Goal: Task Accomplishment & Management: Use online tool/utility

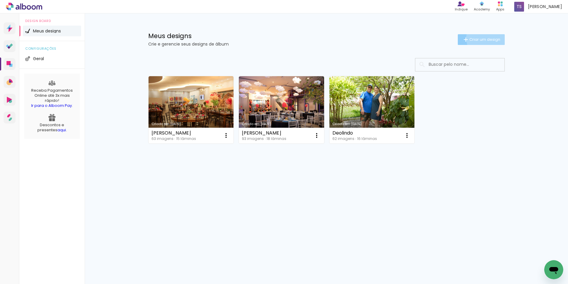
click at [486, 38] on span "Criar um design" at bounding box center [485, 39] width 31 height 4
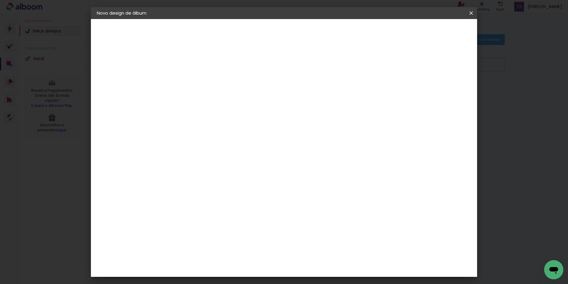
click at [194, 81] on input at bounding box center [194, 79] width 0 height 9
type input "Antony"
type paper-input "Antony"
click at [255, 27] on paper-button "Avançar" at bounding box center [240, 31] width 29 height 10
click at [0, 0] on slot "Voltar" at bounding box center [0, 0] width 0 height 0
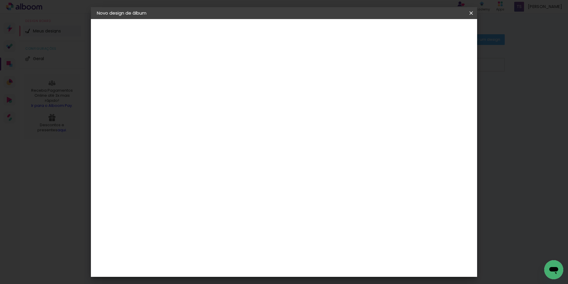
click at [194, 80] on input "Antony" at bounding box center [194, 79] width 0 height 9
type input "[PERSON_NAME]"
type paper-input "[PERSON_NAME]"
click at [0, 0] on slot "Avançar" at bounding box center [0, 0] width 0 height 0
click at [0, 0] on slot "Tamanho Livre" at bounding box center [0, 0] width 0 height 0
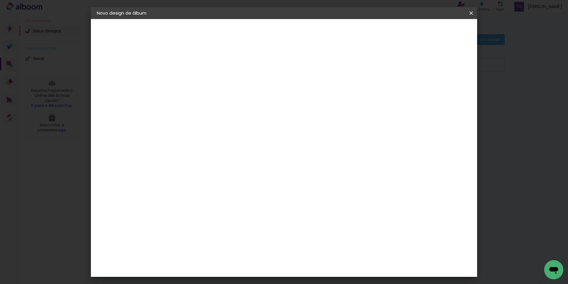
click at [0, 0] on slot "Avançar" at bounding box center [0, 0] width 0 height 0
type input "4"
type paper-input "4"
click at [442, 92] on input "4" at bounding box center [441, 89] width 11 height 9
type input "3"
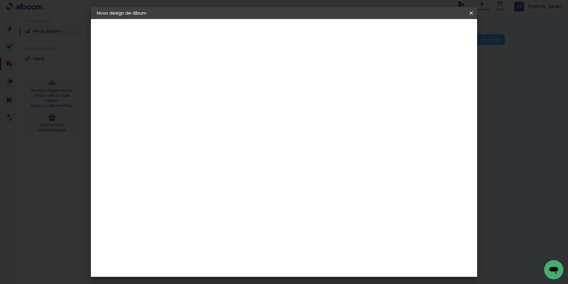
type paper-input "3"
click at [442, 92] on input "3" at bounding box center [441, 89] width 11 height 9
type input "2"
type paper-input "2"
click at [444, 92] on input "2" at bounding box center [443, 89] width 11 height 9
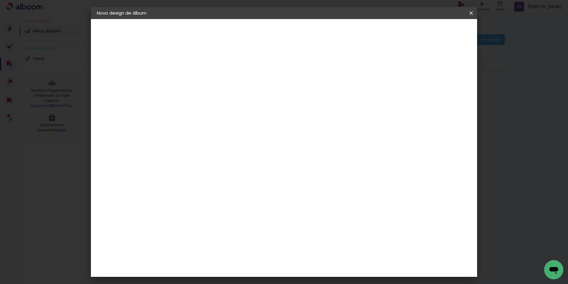
click at [321, 248] on input "60" at bounding box center [317, 248] width 15 height 9
type input "42"
type paper-input "42"
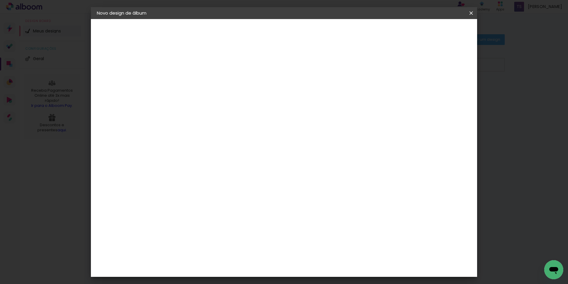
click at [180, 162] on input "30" at bounding box center [175, 161] width 15 height 9
type input "15"
type paper-input "15"
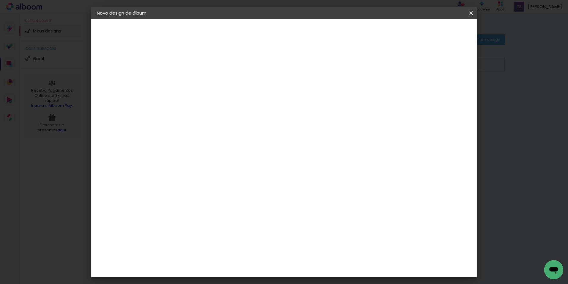
click at [323, 216] on input "42" at bounding box center [317, 214] width 15 height 9
type input "42,6"
type paper-input "42,6"
click at [434, 31] on span "Iniciar design" at bounding box center [420, 31] width 27 height 4
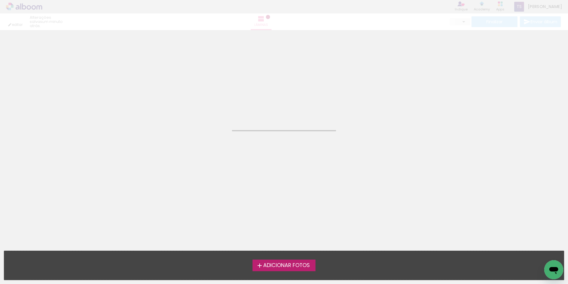
click at [284, 263] on span "Adicionar Fotos" at bounding box center [286, 265] width 47 height 5
click at [0, 0] on input "file" at bounding box center [0, 0] width 0 height 0
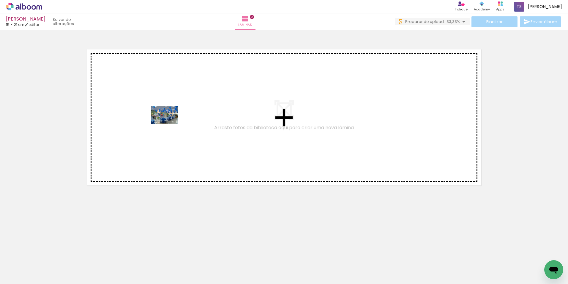
drag, startPoint x: 66, startPoint y: 267, endPoint x: 169, endPoint y: 123, distance: 176.9
click at [169, 123] on quentale-workspace at bounding box center [284, 142] width 568 height 284
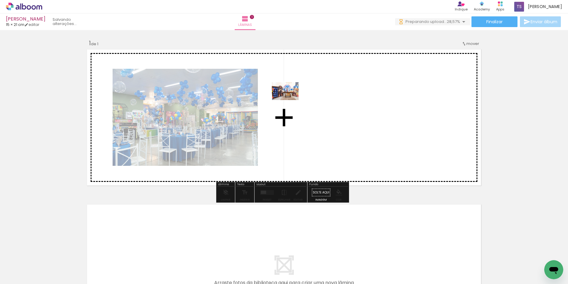
drag, startPoint x: 132, startPoint y: 249, endPoint x: 262, endPoint y: 162, distance: 156.1
click at [299, 95] on quentale-workspace at bounding box center [284, 142] width 568 height 284
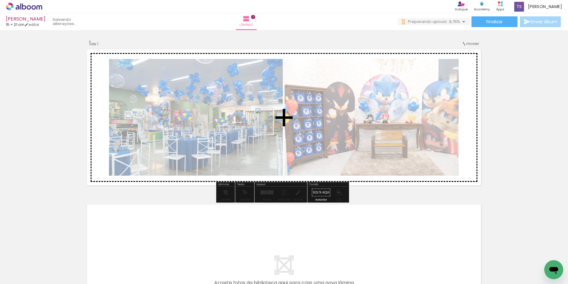
drag, startPoint x: 172, startPoint y: 266, endPoint x: 273, endPoint y: 125, distance: 173.6
click at [273, 125] on quentale-workspace at bounding box center [284, 142] width 568 height 284
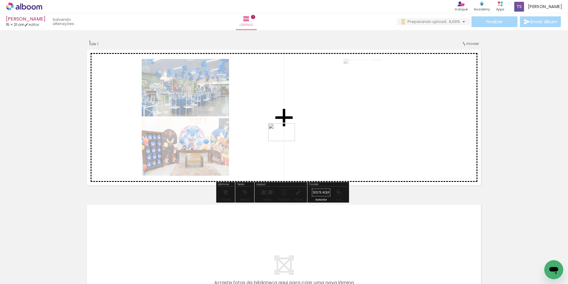
drag, startPoint x: 279, startPoint y: 265, endPoint x: 287, endPoint y: 140, distance: 125.1
click at [287, 140] on quentale-workspace at bounding box center [284, 142] width 568 height 284
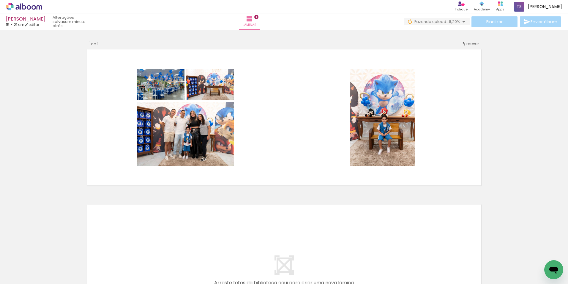
scroll to position [0, 74]
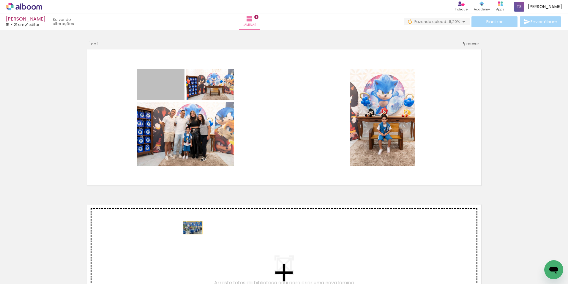
drag, startPoint x: 173, startPoint y: 91, endPoint x: 190, endPoint y: 227, distance: 137.6
click at [190, 227] on div "Inserir lâmina 1 de 1" at bounding box center [284, 187] width 568 height 310
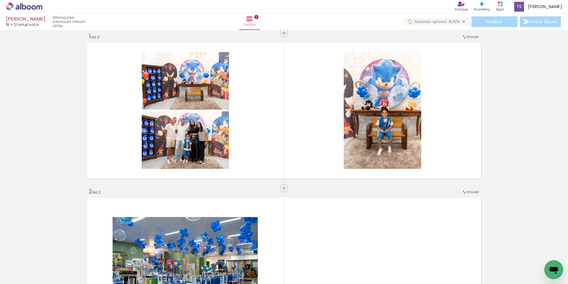
scroll to position [0, 0]
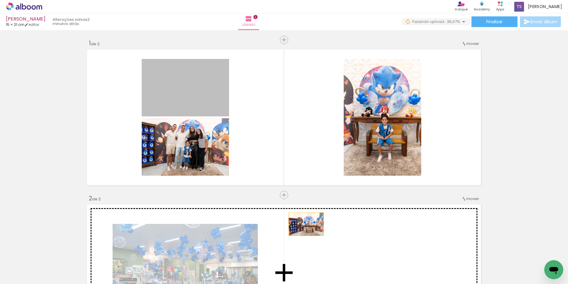
drag, startPoint x: 176, startPoint y: 93, endPoint x: 304, endPoint y: 224, distance: 182.9
click at [304, 224] on div "Inserir lâmina 1 de 2 Inserir lâmina 2 de 2" at bounding box center [284, 264] width 568 height 465
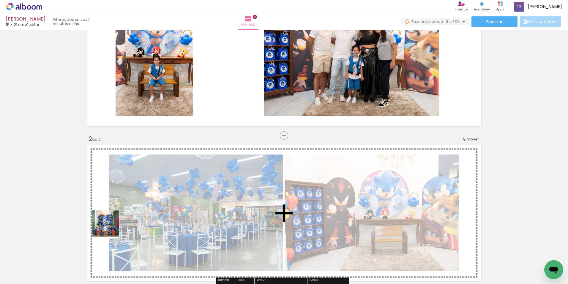
drag, startPoint x: 106, startPoint y: 251, endPoint x: 128, endPoint y: 186, distance: 68.1
click at [127, 188] on quentale-workspace at bounding box center [284, 142] width 568 height 284
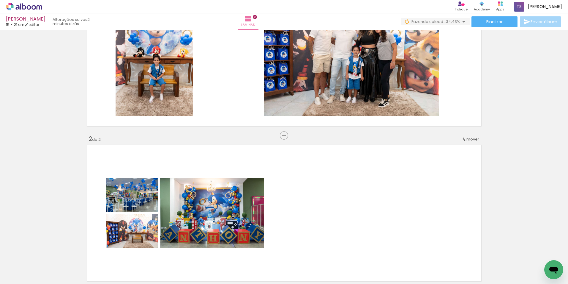
scroll to position [0, 731]
drag, startPoint x: 291, startPoint y: 268, endPoint x: 362, endPoint y: 176, distance: 115.9
click at [363, 176] on quentale-workspace at bounding box center [284, 142] width 568 height 284
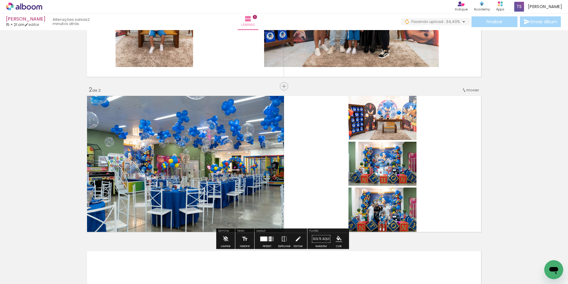
scroll to position [119, 0]
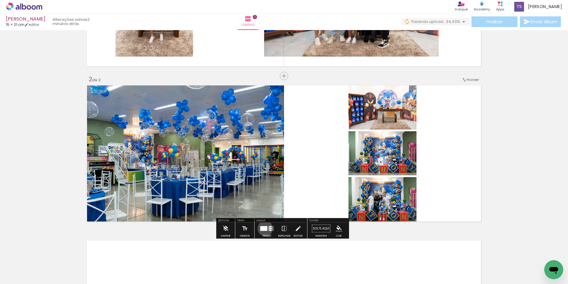
click at [264, 228] on div at bounding box center [263, 228] width 7 height 5
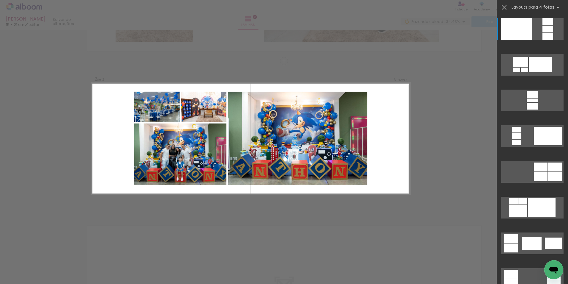
scroll to position [134, 0]
click at [537, 205] on div at bounding box center [542, 207] width 28 height 18
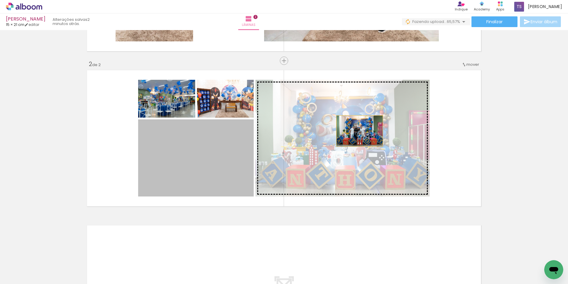
drag, startPoint x: 226, startPoint y: 175, endPoint x: 358, endPoint y: 131, distance: 139.3
click at [0, 0] on slot at bounding box center [0, 0] width 0 height 0
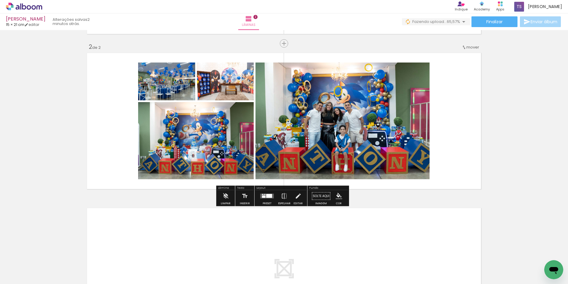
scroll to position [164, 0]
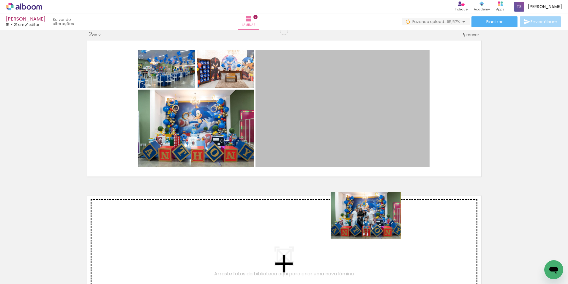
drag, startPoint x: 361, startPoint y: 144, endPoint x: 364, endPoint y: 215, distance: 70.8
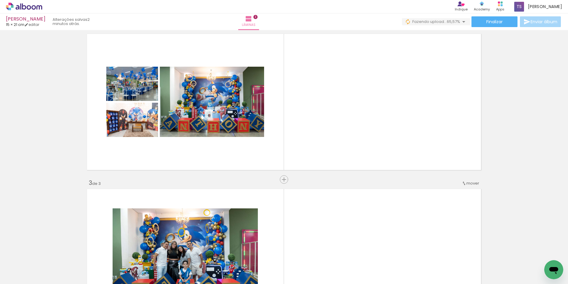
scroll to position [170, 0]
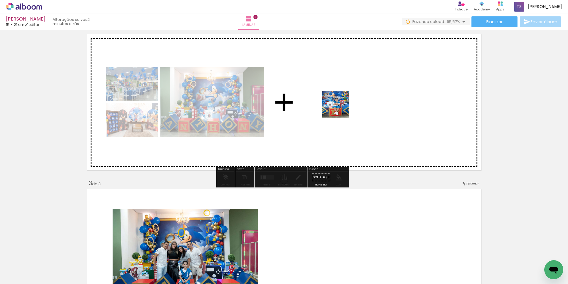
drag, startPoint x: 362, startPoint y: 257, endPoint x: 338, endPoint y: 86, distance: 173.2
click at [338, 86] on quentale-workspace at bounding box center [284, 142] width 568 height 284
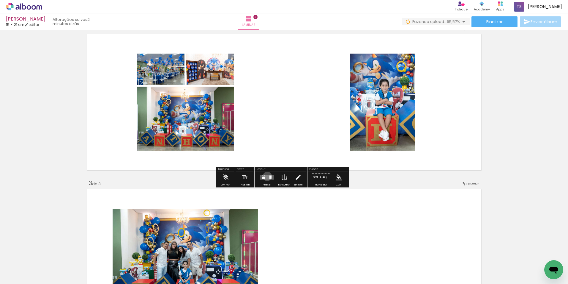
click at [266, 176] on quentale-layouter at bounding box center [267, 177] width 14 height 5
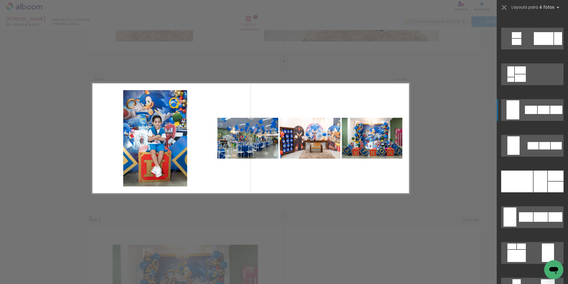
scroll to position [357, 0]
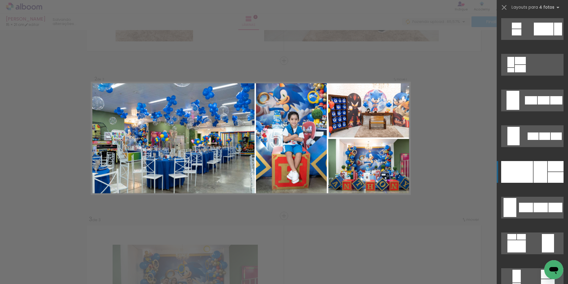
click at [541, 167] on div at bounding box center [541, 172] width 14 height 22
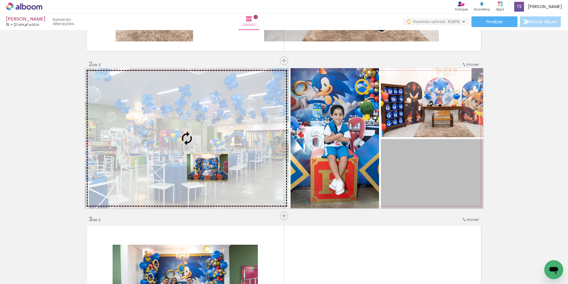
drag, startPoint x: 441, startPoint y: 191, endPoint x: 205, endPoint y: 168, distance: 236.6
click at [0, 0] on slot at bounding box center [0, 0] width 0 height 0
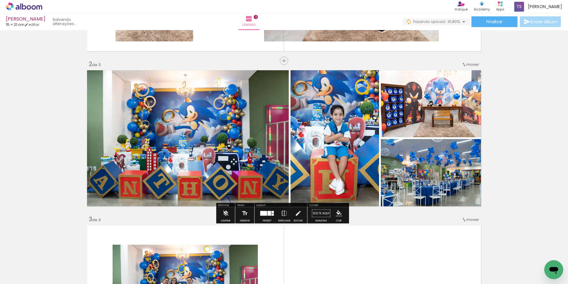
click at [476, 66] on span "mover" at bounding box center [473, 65] width 13 height 6
click at [465, 63] on paper-item "antes da 1" at bounding box center [455, 64] width 45 height 10
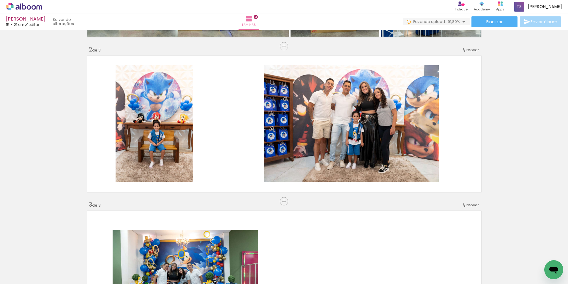
scroll to position [0, 332]
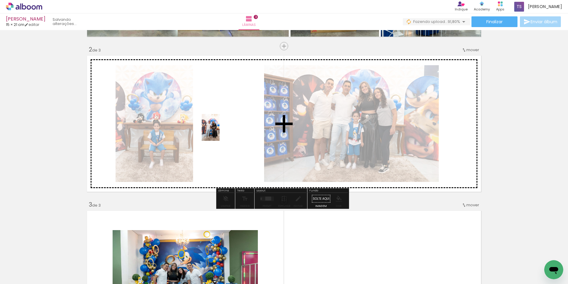
drag, startPoint x: 158, startPoint y: 265, endPoint x: 220, endPoint y: 131, distance: 147.6
click at [220, 131] on quentale-workspace at bounding box center [284, 142] width 568 height 284
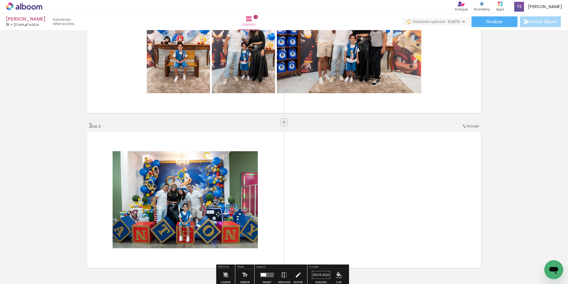
scroll to position [238, 0]
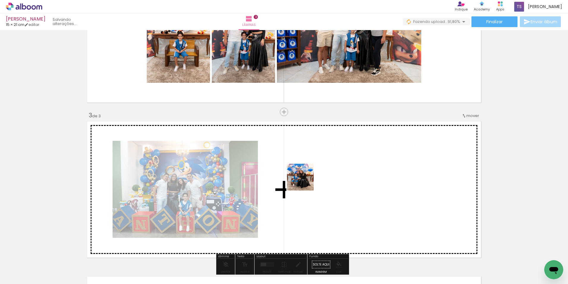
drag, startPoint x: 130, startPoint y: 266, endPoint x: 321, endPoint y: 210, distance: 198.5
click at [350, 162] on quentale-workspace at bounding box center [284, 142] width 568 height 284
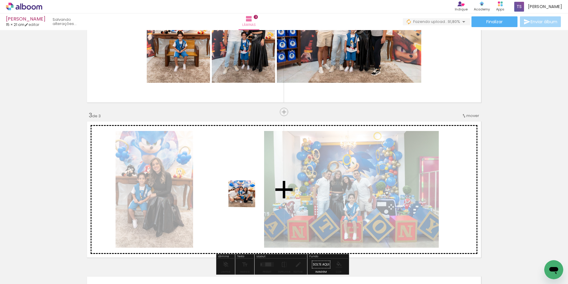
drag, startPoint x: 233, startPoint y: 263, endPoint x: 248, endPoint y: 191, distance: 74.1
click at [248, 191] on quentale-workspace at bounding box center [284, 142] width 568 height 284
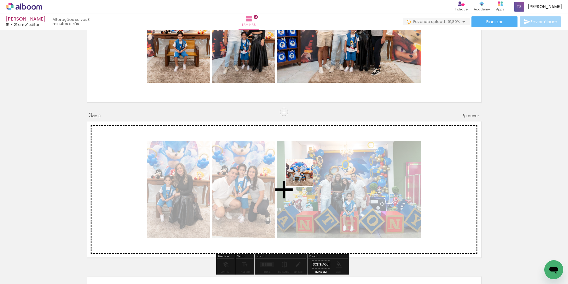
drag, startPoint x: 263, startPoint y: 264, endPoint x: 306, endPoint y: 175, distance: 98.3
click at [306, 175] on quentale-workspace at bounding box center [284, 142] width 568 height 284
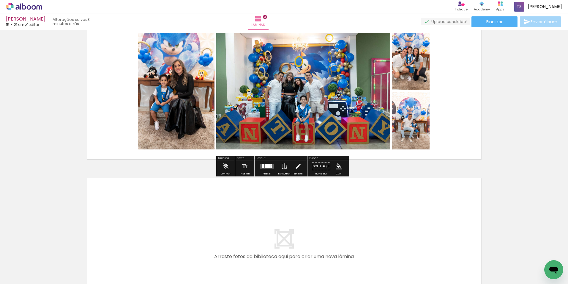
scroll to position [357, 0]
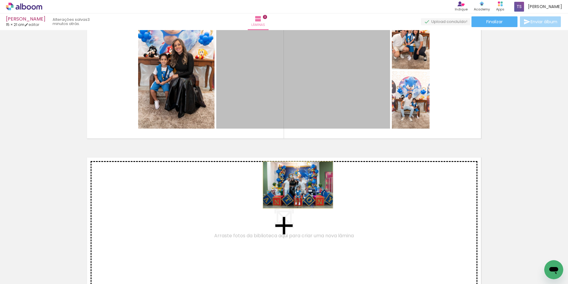
drag, startPoint x: 307, startPoint y: 107, endPoint x: 296, endPoint y: 186, distance: 79.9
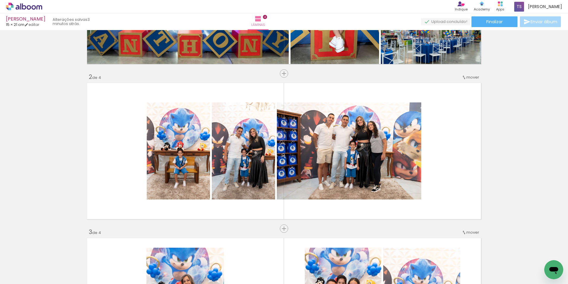
scroll to position [117, 0]
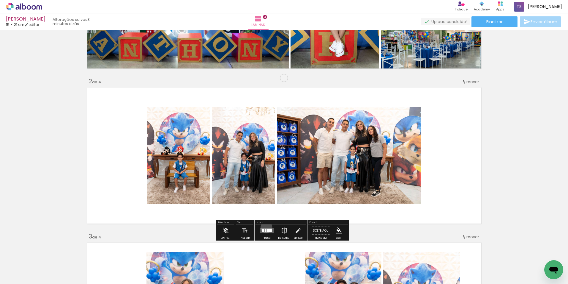
click at [265, 227] on div at bounding box center [267, 230] width 16 height 12
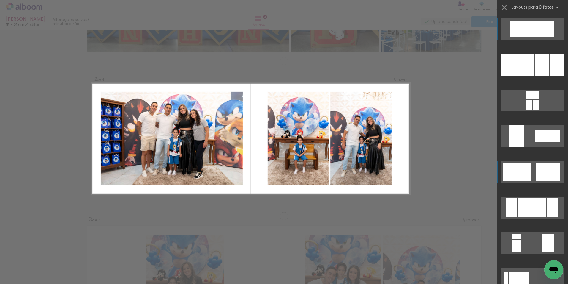
scroll to position [134, 0]
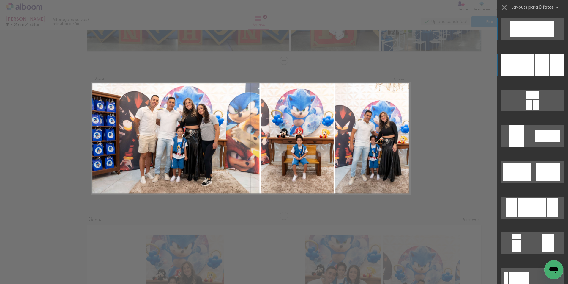
click at [538, 66] on div at bounding box center [542, 65] width 14 height 22
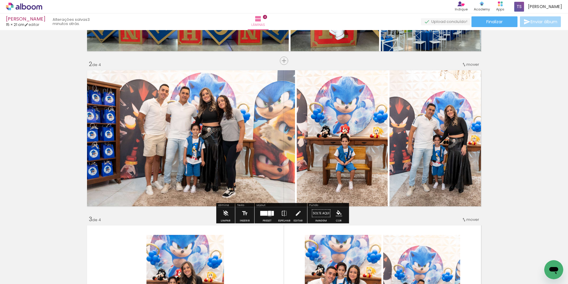
click at [268, 213] on div at bounding box center [269, 213] width 3 height 5
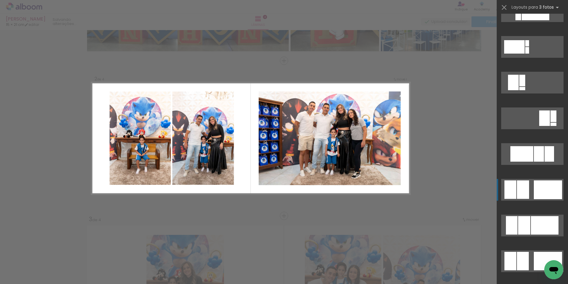
scroll to position [333, 0]
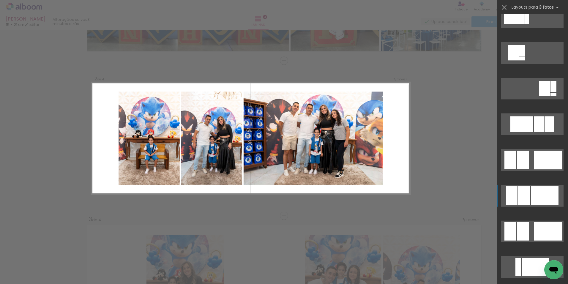
click at [535, 194] on div at bounding box center [545, 195] width 28 height 18
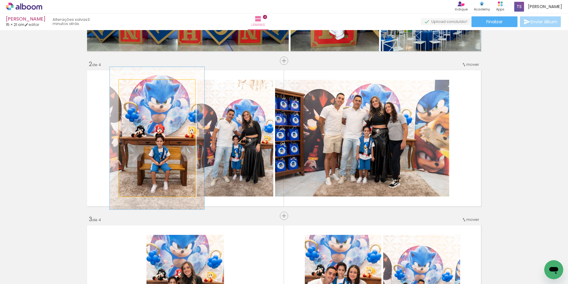
drag, startPoint x: 131, startPoint y: 87, endPoint x: 136, endPoint y: 85, distance: 4.9
type paper-slider "122"
click at [136, 85] on div at bounding box center [137, 85] width 5 height 5
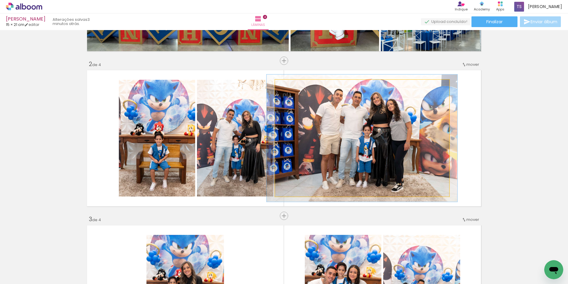
type paper-slider "109"
click at [290, 85] on div at bounding box center [290, 85] width 5 height 5
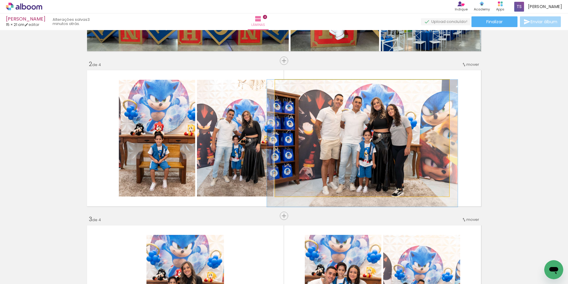
drag, startPoint x: 375, startPoint y: 130, endPoint x: 375, endPoint y: 135, distance: 4.8
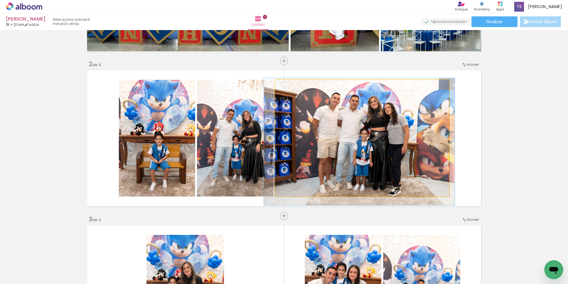
drag, startPoint x: 419, startPoint y: 147, endPoint x: 416, endPoint y: 145, distance: 3.6
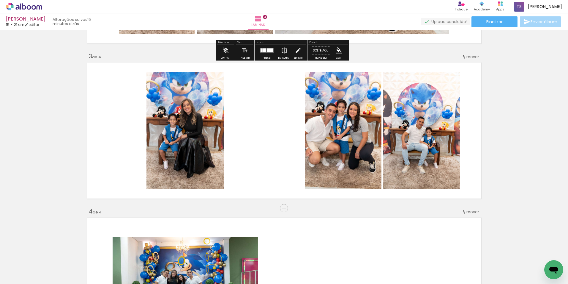
scroll to position [297, 0]
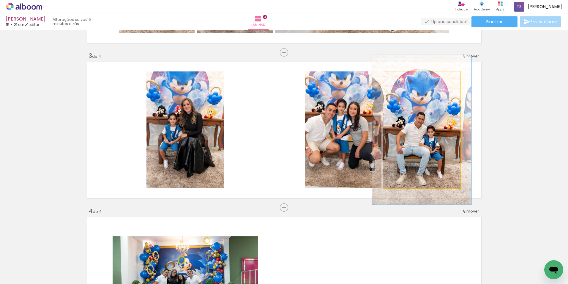
drag, startPoint x: 396, startPoint y: 79, endPoint x: 401, endPoint y: 77, distance: 6.1
type paper-slider "128"
click at [401, 77] on div at bounding box center [403, 78] width 10 height 10
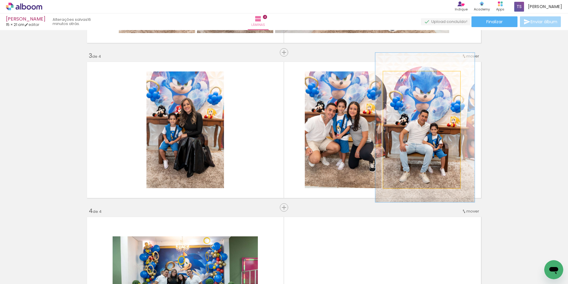
drag, startPoint x: 428, startPoint y: 124, endPoint x: 431, endPoint y: 122, distance: 4.0
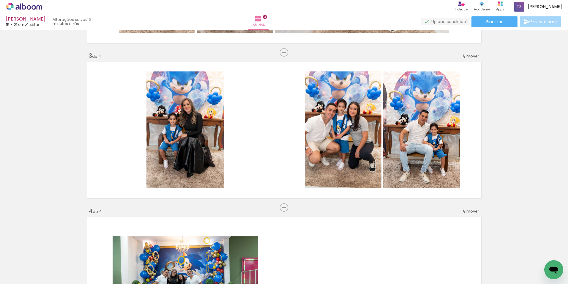
scroll to position [0, 397]
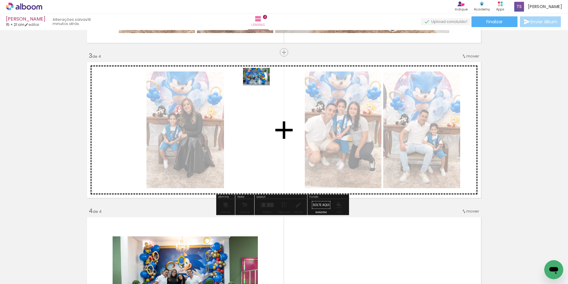
drag, startPoint x: 242, startPoint y: 237, endPoint x: 261, endPoint y: 86, distance: 152.2
click at [261, 86] on quentale-workspace at bounding box center [284, 142] width 568 height 284
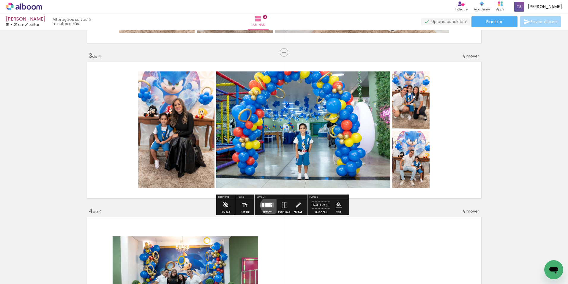
click at [269, 205] on div at bounding box center [268, 205] width 6 height 4
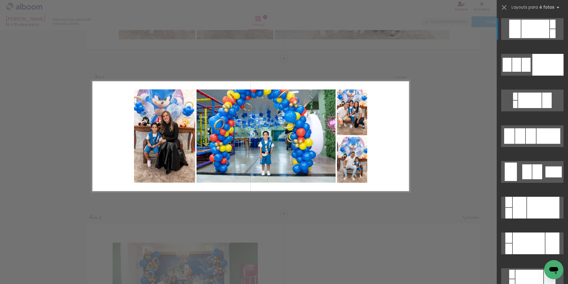
scroll to position [289, 0]
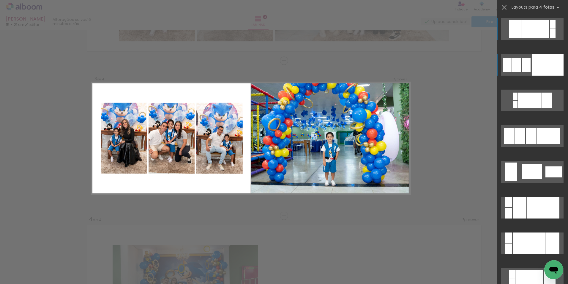
click at [538, 61] on div at bounding box center [548, 65] width 31 height 22
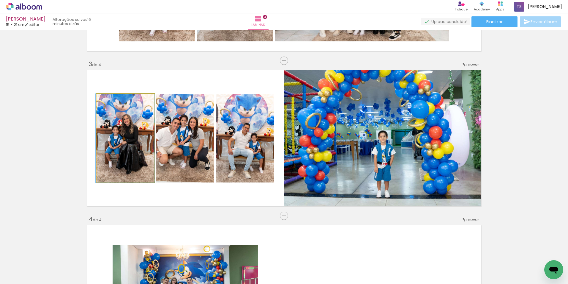
drag, startPoint x: 119, startPoint y: 122, endPoint x: 113, endPoint y: 125, distance: 6.8
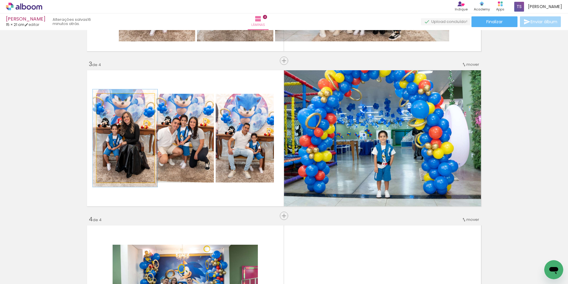
type paper-slider "110"
click at [110, 98] on div at bounding box center [112, 99] width 5 height 5
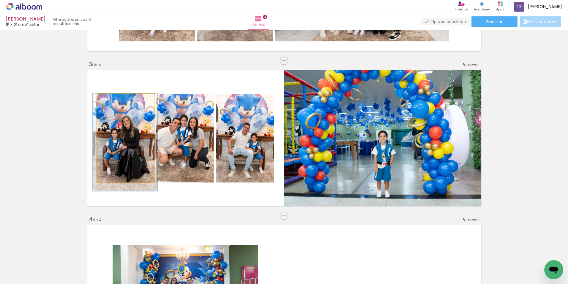
drag, startPoint x: 123, startPoint y: 113, endPoint x: 123, endPoint y: 118, distance: 5.6
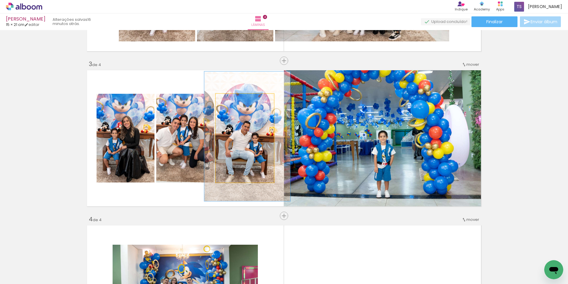
drag, startPoint x: 234, startPoint y: 100, endPoint x: 238, endPoint y: 99, distance: 4.3
click at [238, 99] on div at bounding box center [240, 99] width 5 height 5
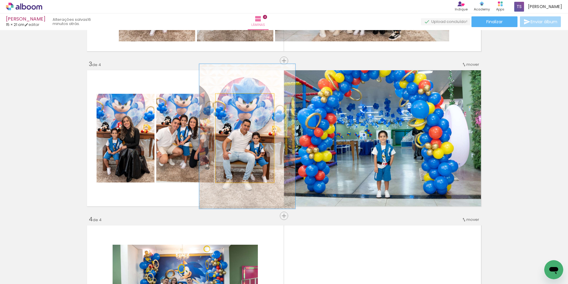
drag, startPoint x: 238, startPoint y: 101, endPoint x: 242, endPoint y: 100, distance: 4.0
type paper-slider "163"
click at [242, 100] on div at bounding box center [244, 99] width 5 height 5
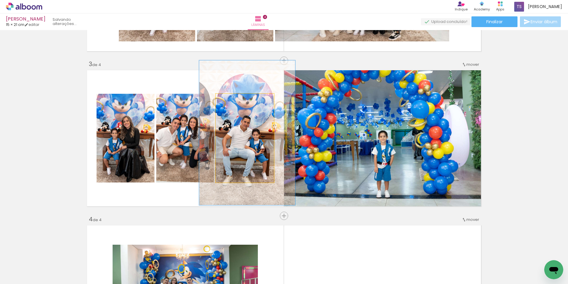
drag, startPoint x: 253, startPoint y: 135, endPoint x: 253, endPoint y: 131, distance: 3.6
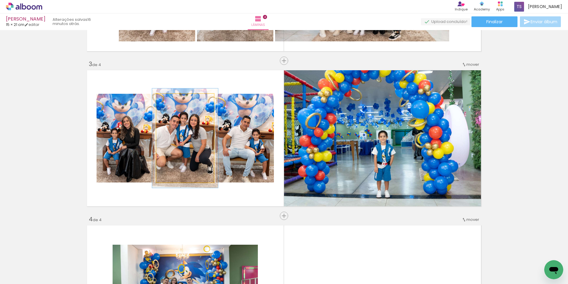
type paper-slider "112"
click at [172, 98] on div at bounding box center [172, 99] width 5 height 5
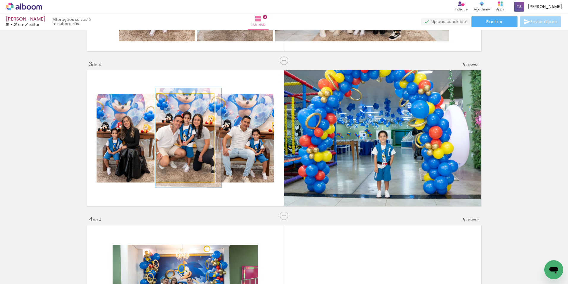
drag, startPoint x: 177, startPoint y: 127, endPoint x: 180, endPoint y: 127, distance: 3.3
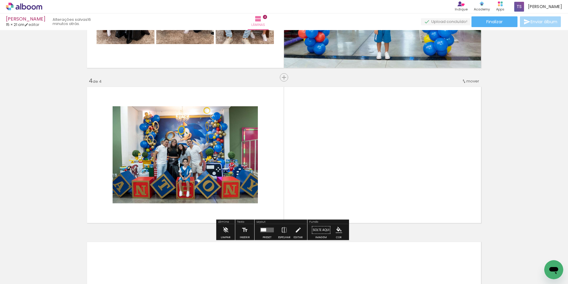
scroll to position [438, 0]
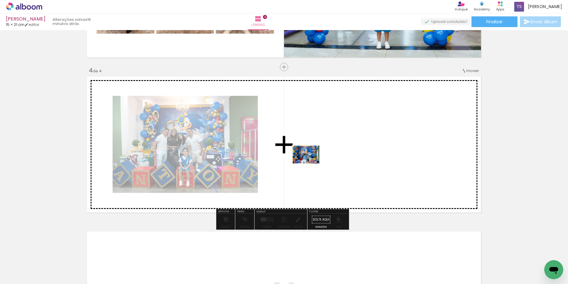
drag, startPoint x: 267, startPoint y: 269, endPoint x: 311, endPoint y: 163, distance: 114.1
click at [311, 163] on quentale-workspace at bounding box center [284, 142] width 568 height 284
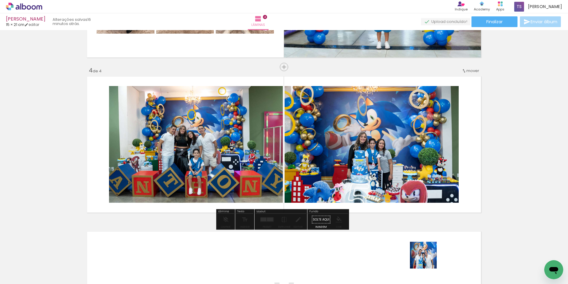
drag, startPoint x: 428, startPoint y: 262, endPoint x: 400, endPoint y: 170, distance: 96.3
click at [400, 170] on quentale-workspace at bounding box center [284, 142] width 568 height 284
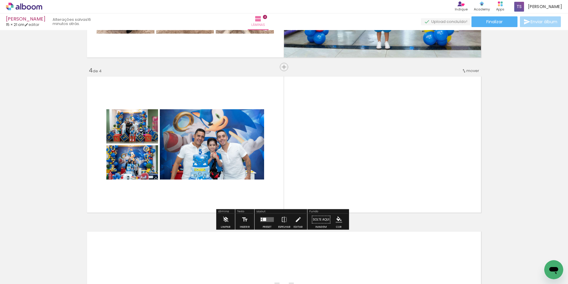
click at [268, 217] on quentale-layouter at bounding box center [267, 219] width 14 height 5
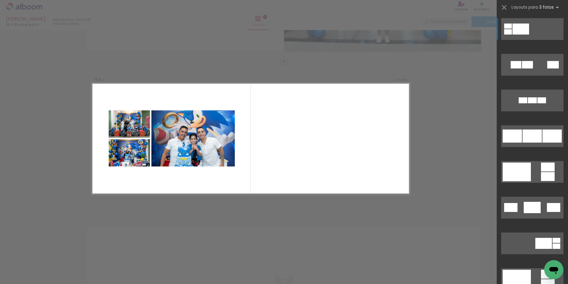
scroll to position [444, 0]
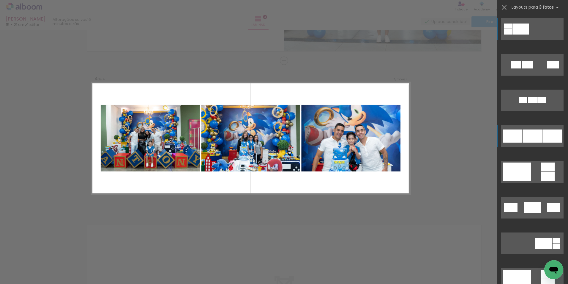
click at [534, 133] on div at bounding box center [532, 135] width 19 height 13
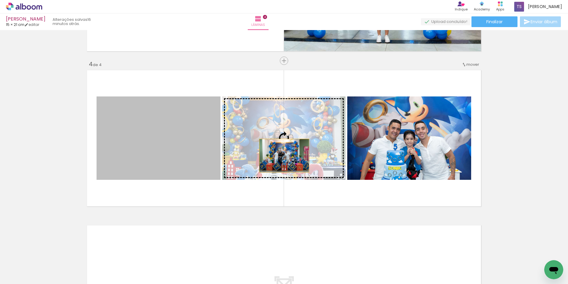
drag, startPoint x: 159, startPoint y: 172, endPoint x: 282, endPoint y: 155, distance: 124.2
click at [0, 0] on slot at bounding box center [0, 0] width 0 height 0
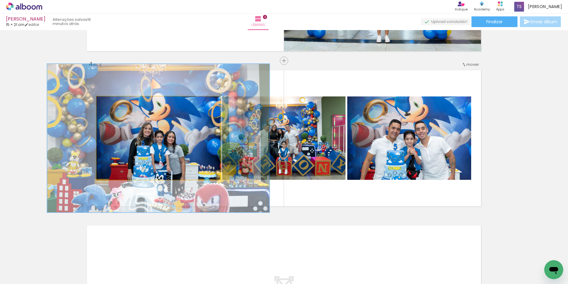
drag, startPoint x: 110, startPoint y: 102, endPoint x: 126, endPoint y: 100, distance: 16.1
type paper-slider "178"
click at [126, 100] on div at bounding box center [126, 102] width 5 height 5
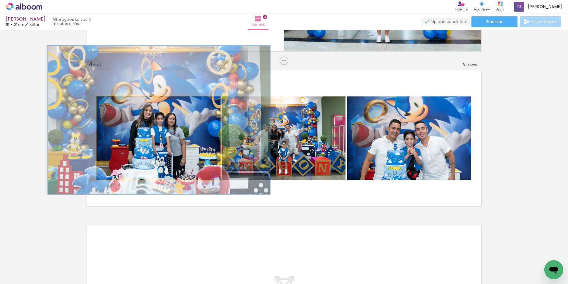
drag, startPoint x: 164, startPoint y: 147, endPoint x: 164, endPoint y: 129, distance: 18.1
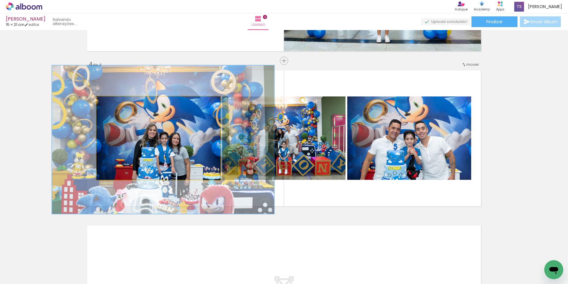
drag, startPoint x: 170, startPoint y: 162, endPoint x: 175, endPoint y: 181, distance: 20.1
click at [175, 181] on quentale-layouter at bounding box center [284, 138] width 398 height 140
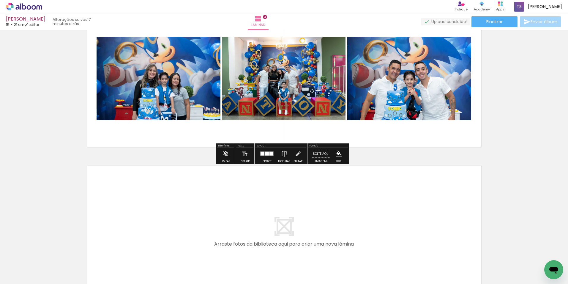
scroll to position [581, 0]
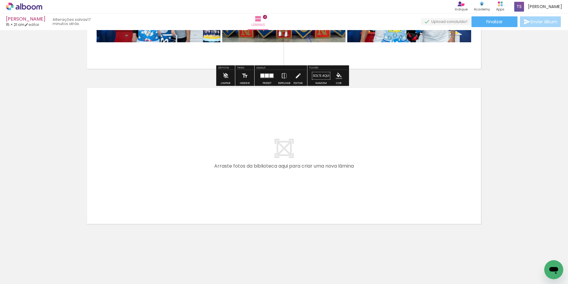
drag, startPoint x: 363, startPoint y: 266, endPoint x: 323, endPoint y: 196, distance: 80.6
click at [323, 196] on quentale-workspace at bounding box center [284, 142] width 568 height 284
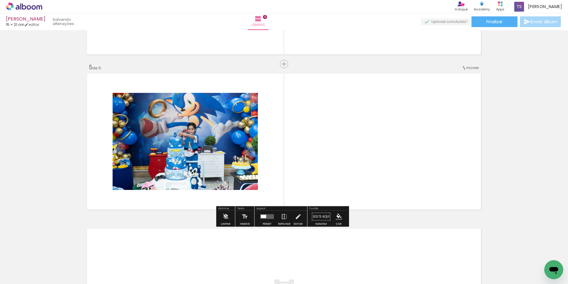
scroll to position [599, 0]
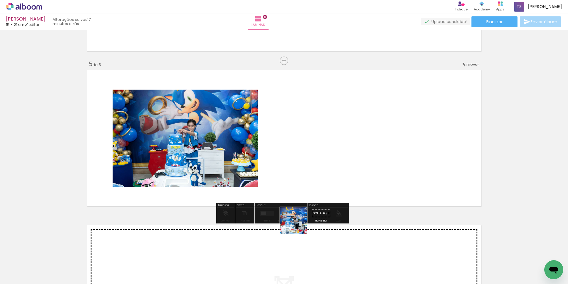
drag, startPoint x: 302, startPoint y: 268, endPoint x: 296, endPoint y: 183, distance: 85.0
click at [296, 183] on quentale-workspace at bounding box center [284, 142] width 568 height 284
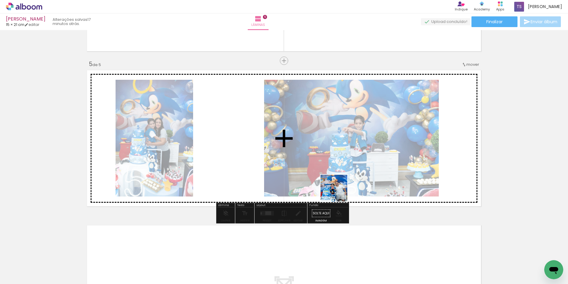
drag, startPoint x: 403, startPoint y: 265, endPoint x: 334, endPoint y: 189, distance: 102.7
click at [336, 190] on quentale-workspace at bounding box center [284, 142] width 568 height 284
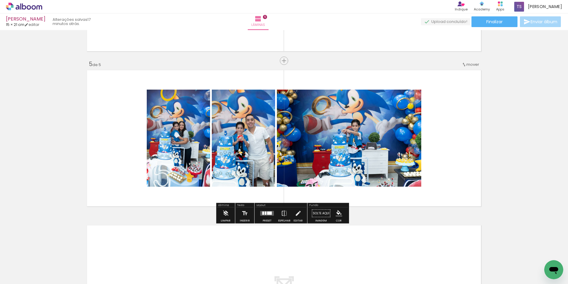
click at [265, 214] on div at bounding box center [266, 212] width 2 height 3
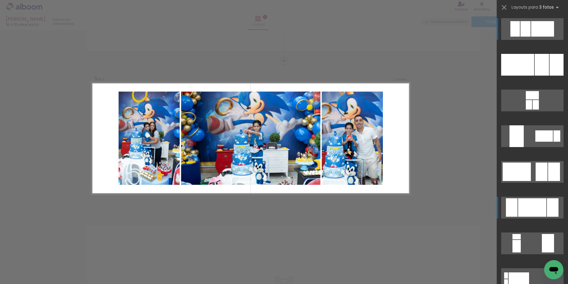
click at [532, 210] on div at bounding box center [533, 207] width 28 height 18
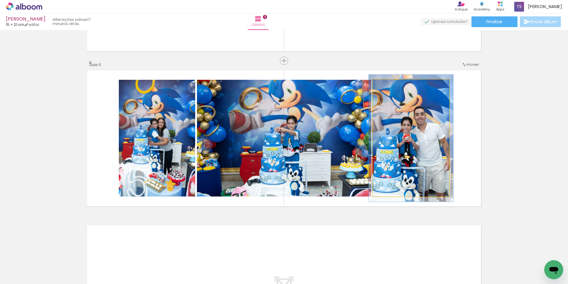
type paper-slider "109"
click at [387, 85] on div at bounding box center [388, 85] width 5 height 5
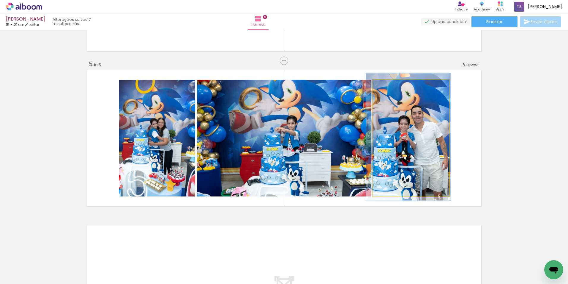
drag, startPoint x: 415, startPoint y: 124, endPoint x: 412, endPoint y: 122, distance: 3.1
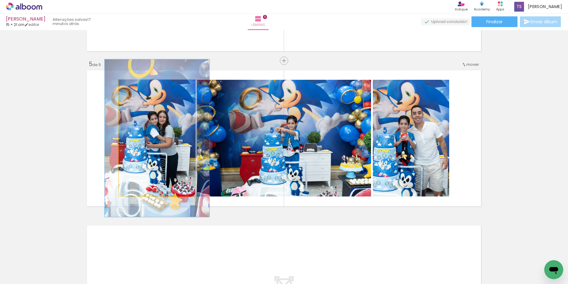
drag, startPoint x: 132, startPoint y: 87, endPoint x: 139, endPoint y: 85, distance: 7.5
type paper-slider "135"
click at [139, 85] on div at bounding box center [139, 85] width 5 height 5
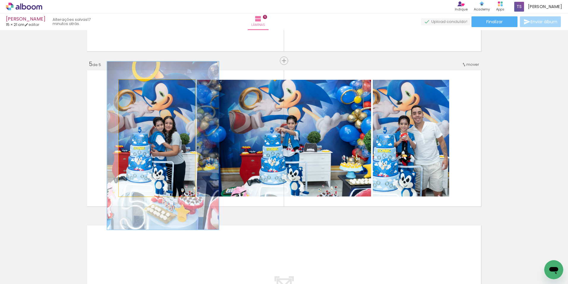
type paper-slider "144"
click at [140, 85] on div at bounding box center [142, 85] width 5 height 5
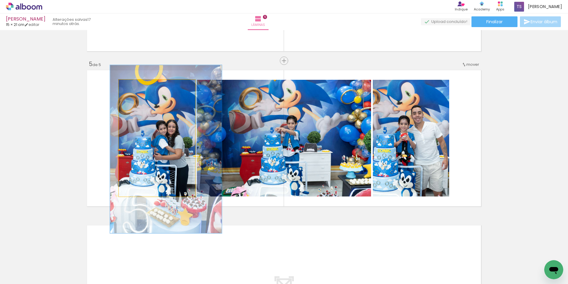
drag, startPoint x: 144, startPoint y: 109, endPoint x: 147, endPoint y: 113, distance: 4.6
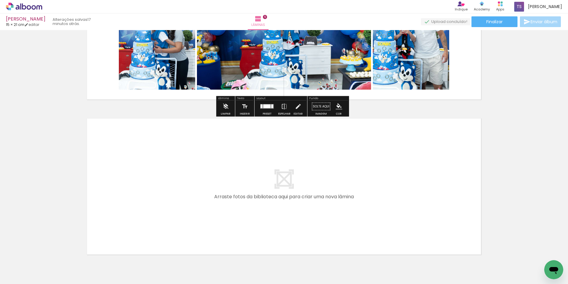
scroll to position [736, 0]
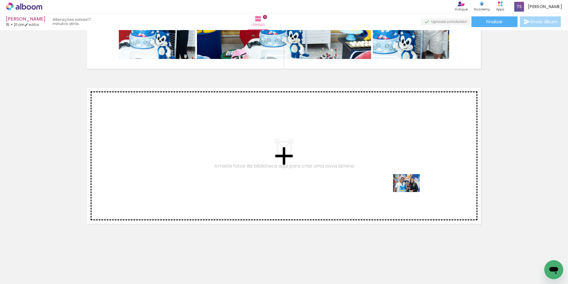
drag, startPoint x: 499, startPoint y: 266, endPoint x: 407, endPoint y: 189, distance: 120.7
click at [407, 189] on quentale-workspace at bounding box center [284, 142] width 568 height 284
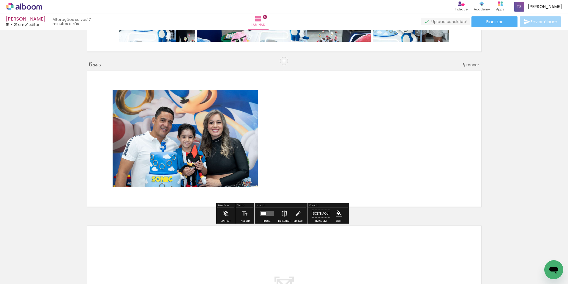
scroll to position [754, 0]
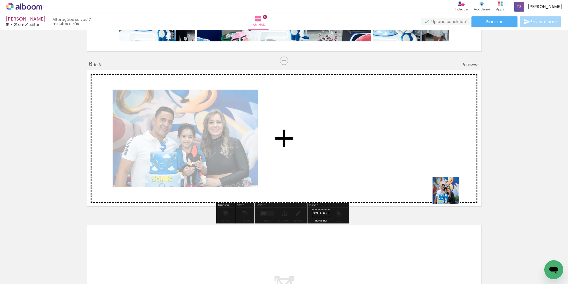
drag, startPoint x: 533, startPoint y: 264, endPoint x: 404, endPoint y: 163, distance: 164.6
click at [404, 163] on quentale-workspace at bounding box center [284, 142] width 568 height 284
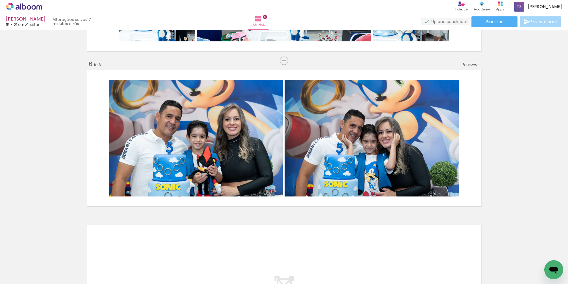
scroll to position [0, 558]
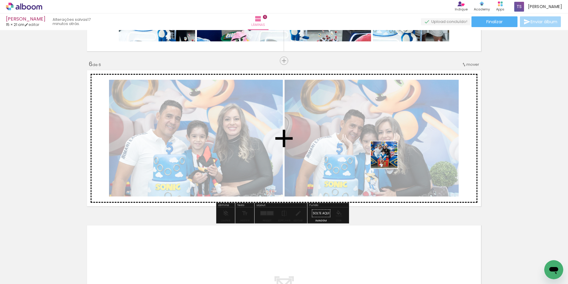
drag, startPoint x: 504, startPoint y: 264, endPoint x: 386, endPoint y: 157, distance: 159.3
click at [386, 157] on quentale-workspace at bounding box center [284, 142] width 568 height 284
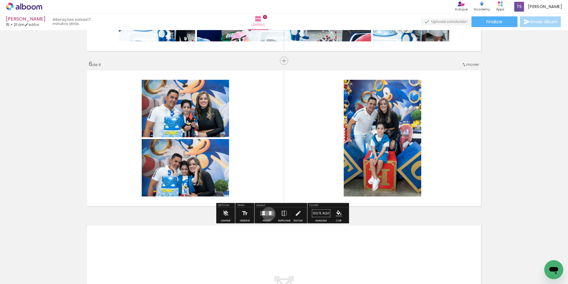
click at [268, 213] on quentale-layouter at bounding box center [267, 213] width 14 height 5
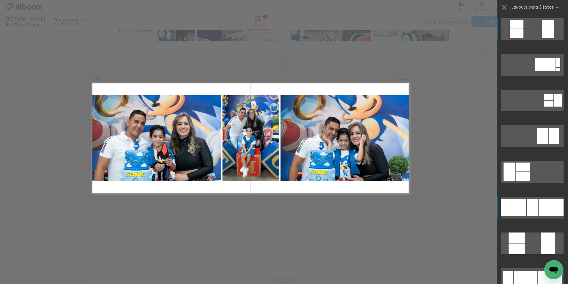
click at [542, 203] on div at bounding box center [551, 207] width 25 height 17
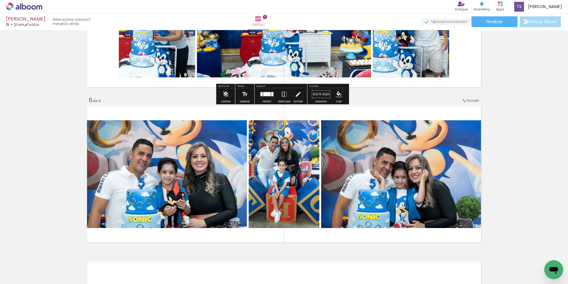
scroll to position [724, 0]
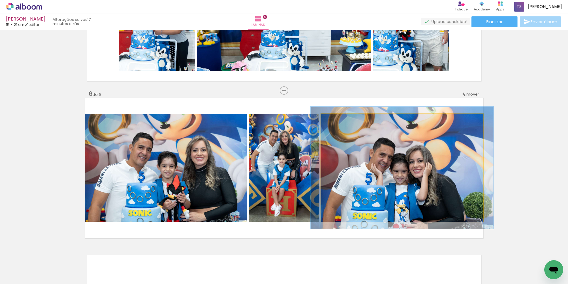
drag, startPoint x: 335, startPoint y: 122, endPoint x: 337, endPoint y: 120, distance: 3.1
type paper-slider "113"
click at [337, 120] on div at bounding box center [338, 120] width 10 height 10
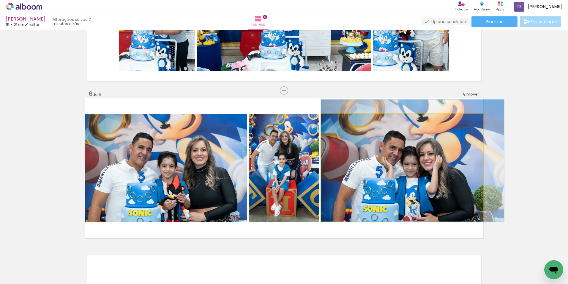
drag, startPoint x: 367, startPoint y: 157, endPoint x: 378, endPoint y: 145, distance: 16.6
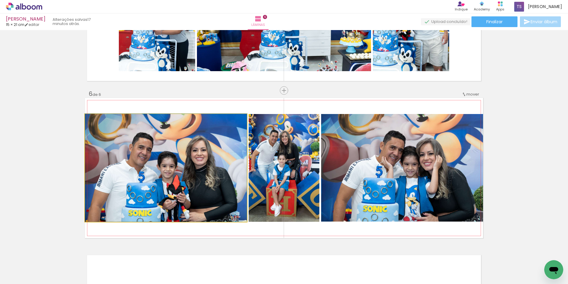
drag, startPoint x: 158, startPoint y: 159, endPoint x: 159, endPoint y: 146, distance: 13.2
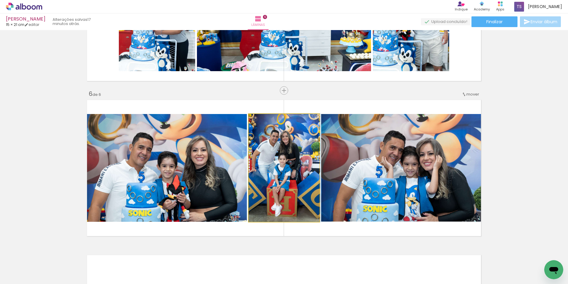
drag, startPoint x: 269, startPoint y: 150, endPoint x: 323, endPoint y: 147, distance: 54.0
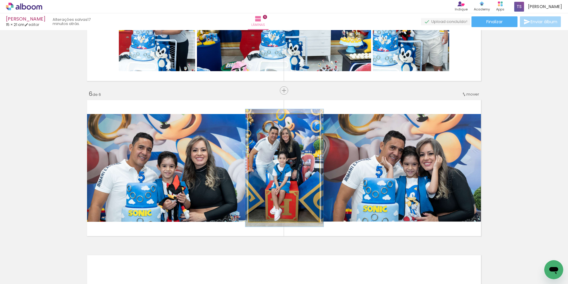
click at [265, 119] on div at bounding box center [265, 120] width 10 height 10
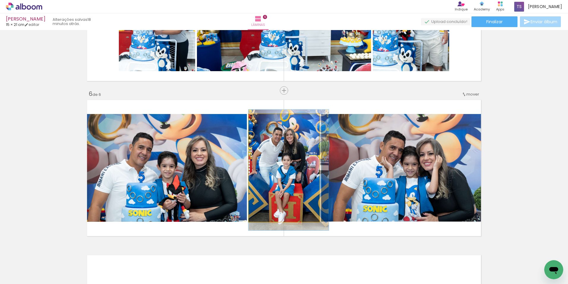
drag, startPoint x: 286, startPoint y: 150, endPoint x: 310, endPoint y: 152, distance: 23.9
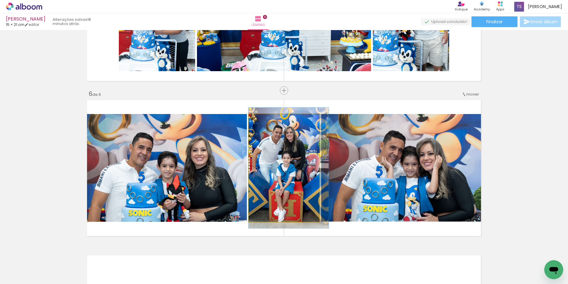
drag, startPoint x: 252, startPoint y: 149, endPoint x: 260, endPoint y: 147, distance: 8.0
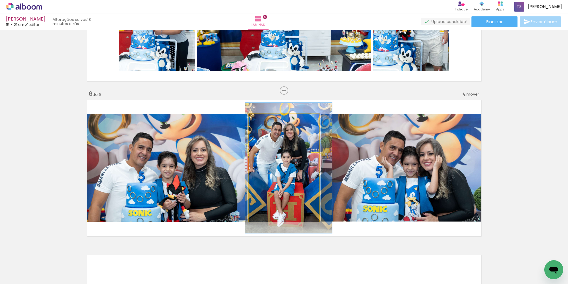
type paper-slider "121"
click at [267, 120] on div at bounding box center [268, 120] width 10 height 10
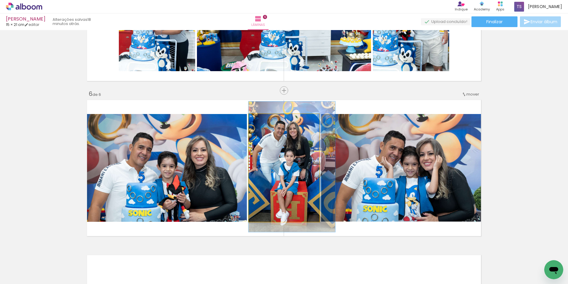
drag, startPoint x: 281, startPoint y: 142, endPoint x: 290, endPoint y: 141, distance: 9.0
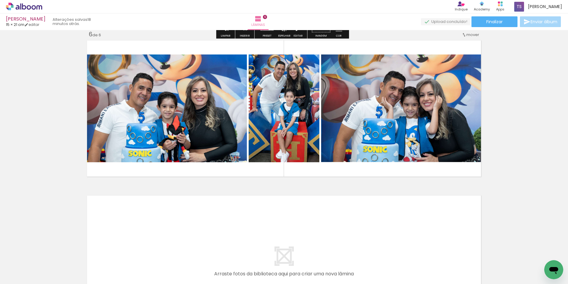
scroll to position [891, 0]
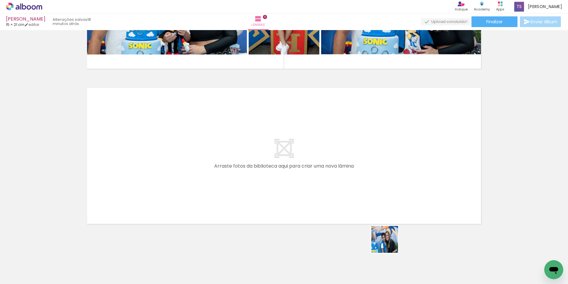
drag, startPoint x: 396, startPoint y: 263, endPoint x: 359, endPoint y: 186, distance: 85.6
click at [359, 186] on quentale-workspace at bounding box center [284, 142] width 568 height 284
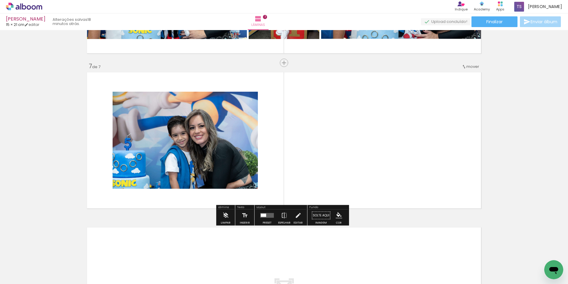
scroll to position [909, 0]
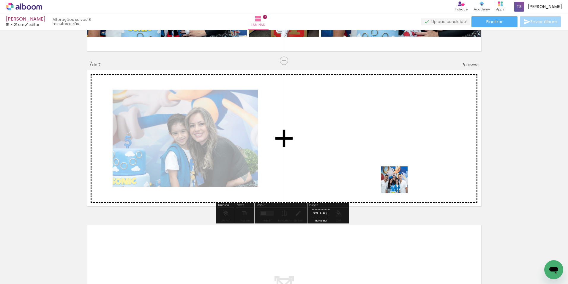
drag, startPoint x: 436, startPoint y: 264, endPoint x: 381, endPoint y: 155, distance: 121.9
click at [381, 155] on quentale-workspace at bounding box center [284, 142] width 568 height 284
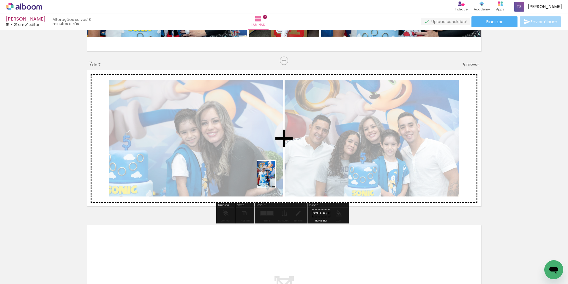
drag, startPoint x: 300, startPoint y: 268, endPoint x: 275, endPoint y: 176, distance: 95.9
click at [275, 176] on quentale-workspace at bounding box center [284, 142] width 568 height 284
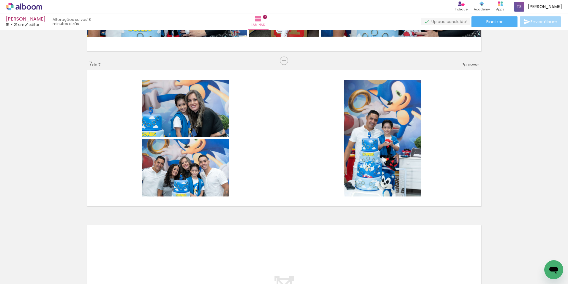
scroll to position [0, 498]
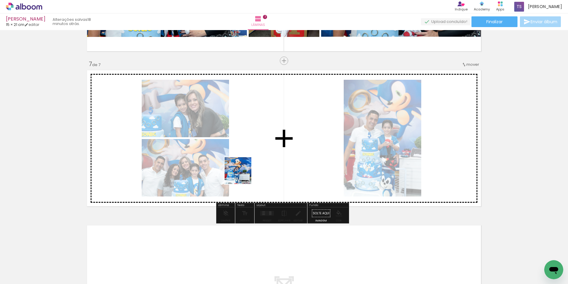
drag, startPoint x: 226, startPoint y: 268, endPoint x: 248, endPoint y: 157, distance: 113.1
click at [248, 157] on quentale-workspace at bounding box center [284, 142] width 568 height 284
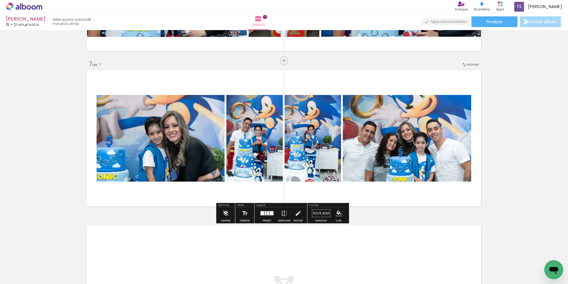
click at [265, 213] on div at bounding box center [266, 213] width 2 height 4
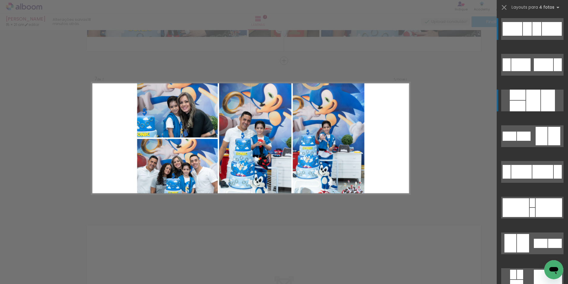
click at [527, 106] on div at bounding box center [534, 100] width 14 height 22
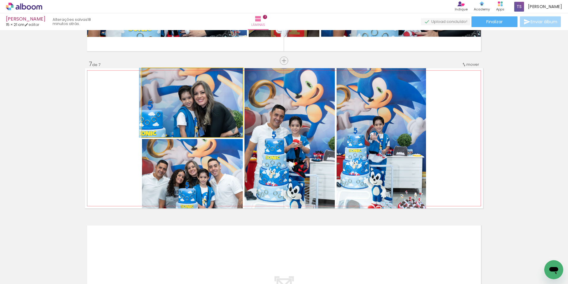
drag, startPoint x: 221, startPoint y: 122, endPoint x: 219, endPoint y: 114, distance: 7.9
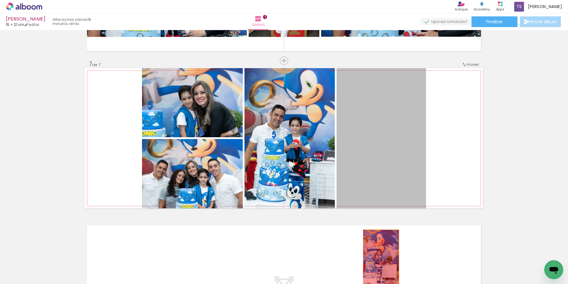
drag, startPoint x: 402, startPoint y: 169, endPoint x: 379, endPoint y: 258, distance: 92.1
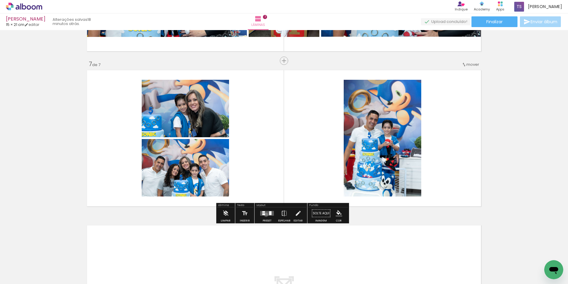
click at [265, 214] on quentale-layouter at bounding box center [267, 213] width 14 height 5
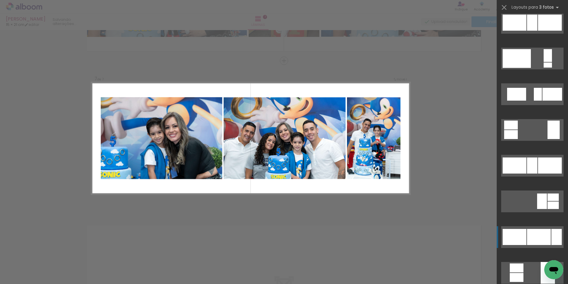
scroll to position [505, 0]
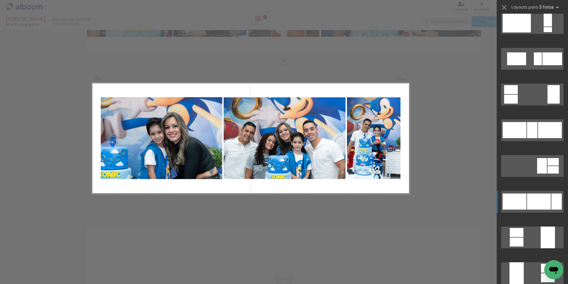
click at [536, 199] on div at bounding box center [539, 201] width 24 height 16
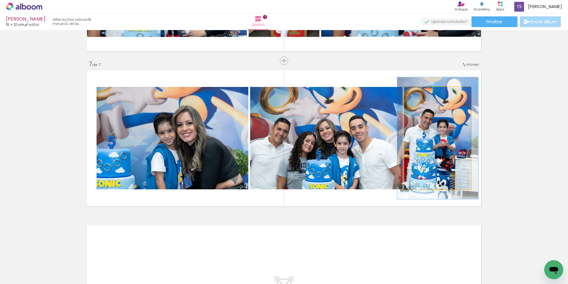
drag, startPoint x: 420, startPoint y: 92, endPoint x: 423, endPoint y: 92, distance: 3.6
type paper-slider "119"
click at [423, 92] on div at bounding box center [423, 93] width 10 height 10
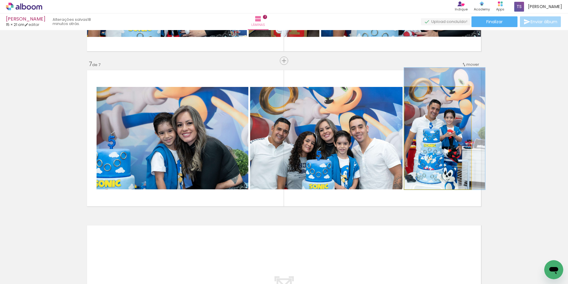
drag, startPoint x: 435, startPoint y: 128, endPoint x: 451, endPoint y: 119, distance: 18.9
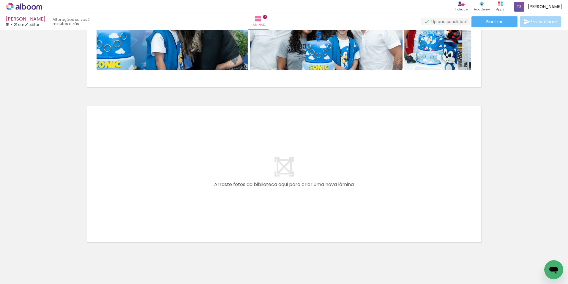
scroll to position [0, 438]
drag, startPoint x: 292, startPoint y: 265, endPoint x: 278, endPoint y: 243, distance: 26.0
click at [282, 185] on quentale-workspace at bounding box center [284, 142] width 568 height 284
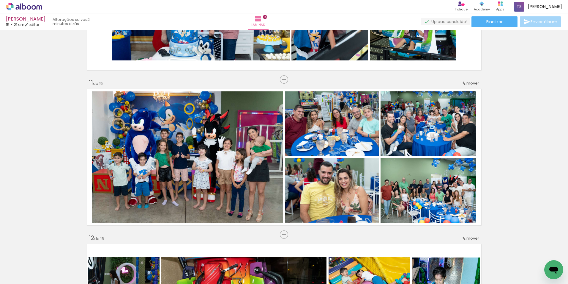
scroll to position [1487, 0]
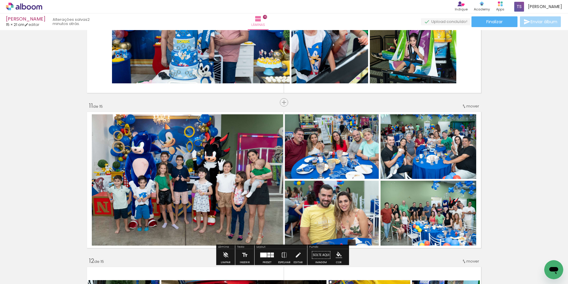
click at [467, 106] on span "mover" at bounding box center [473, 106] width 13 height 6
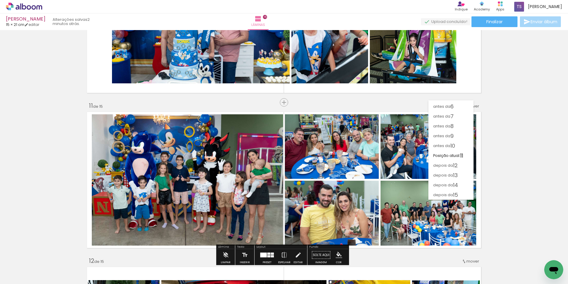
scroll to position [48, 0]
click at [450, 175] on span "depois da" at bounding box center [443, 175] width 20 height 10
